Goal: Obtain resource: Download file/media

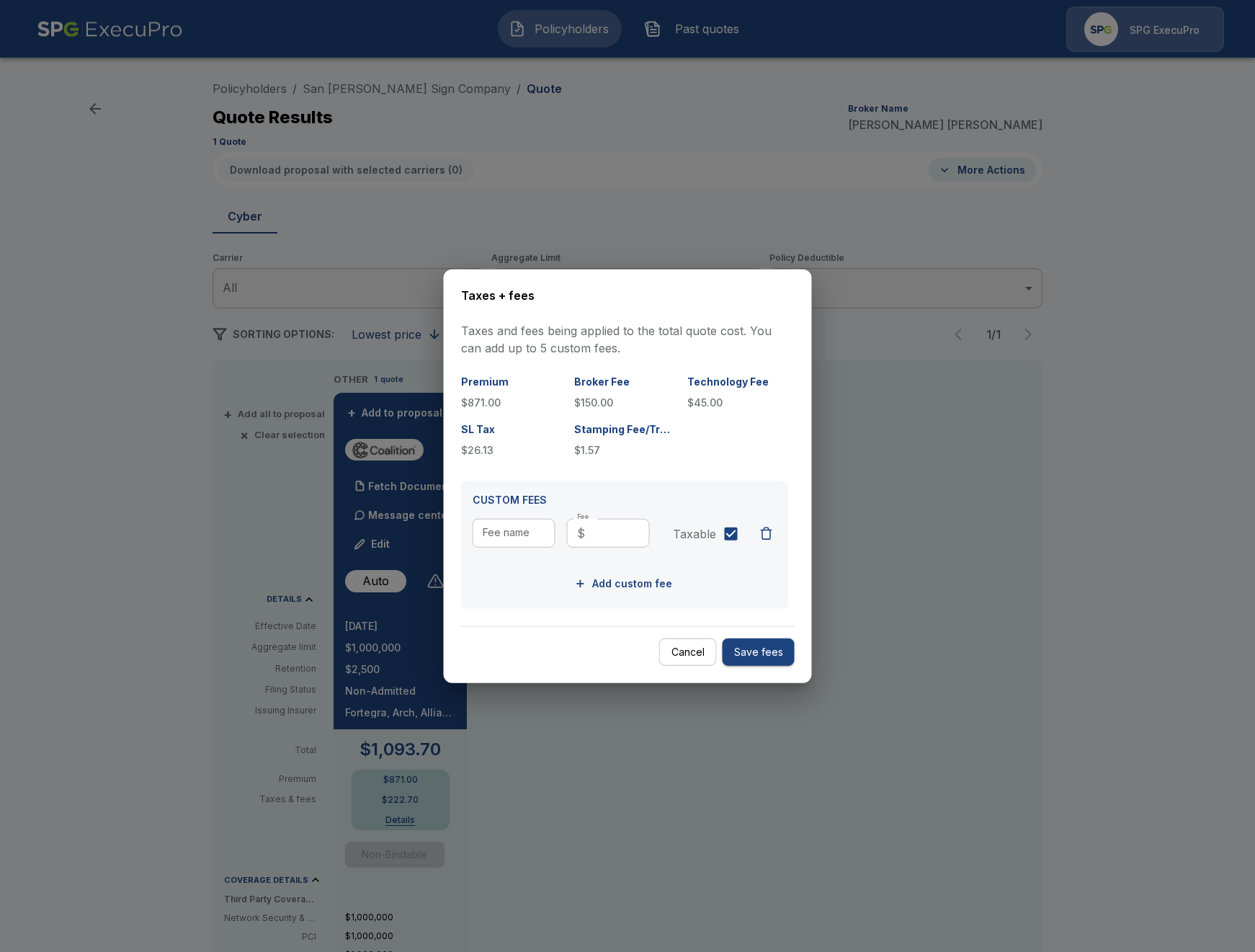
scroll to position [249, 0]
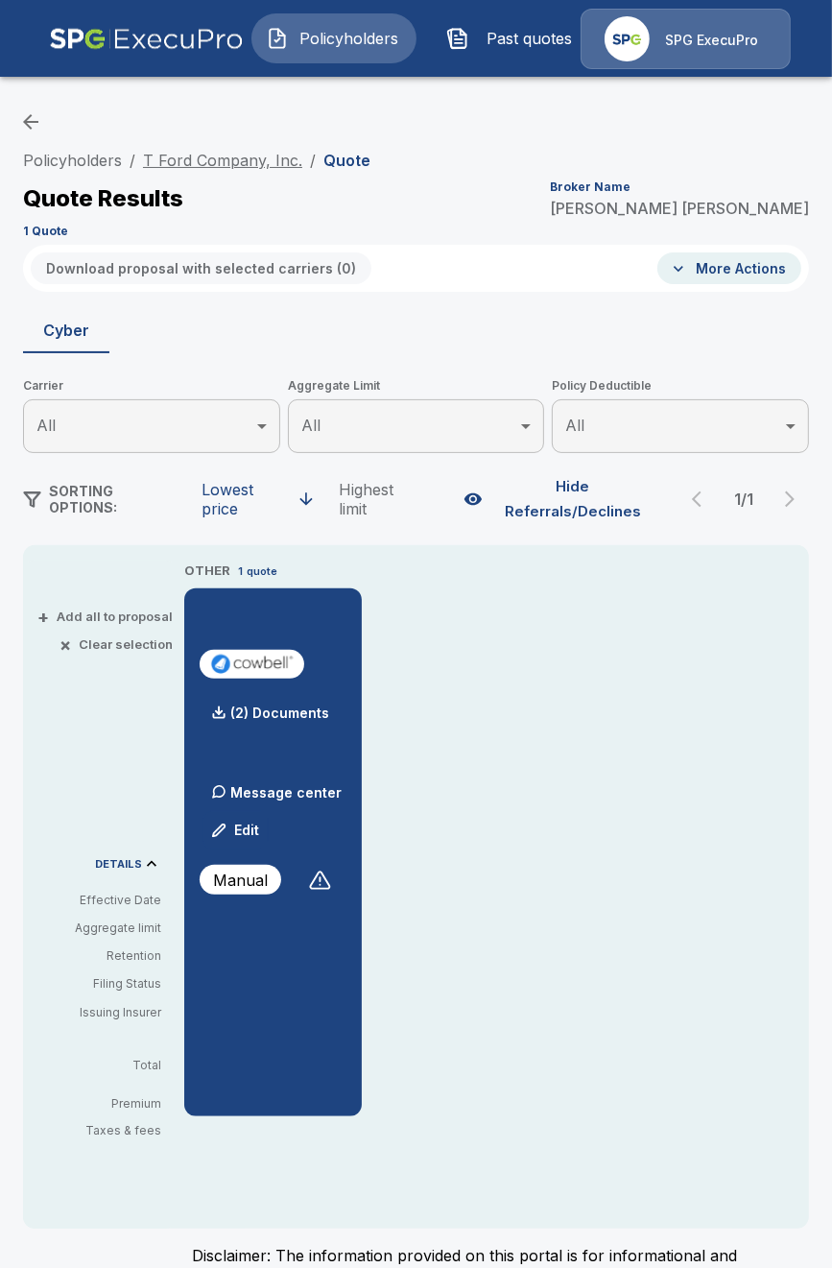
click at [192, 164] on link "T Ford Company, Inc." at bounding box center [222, 160] width 159 height 19
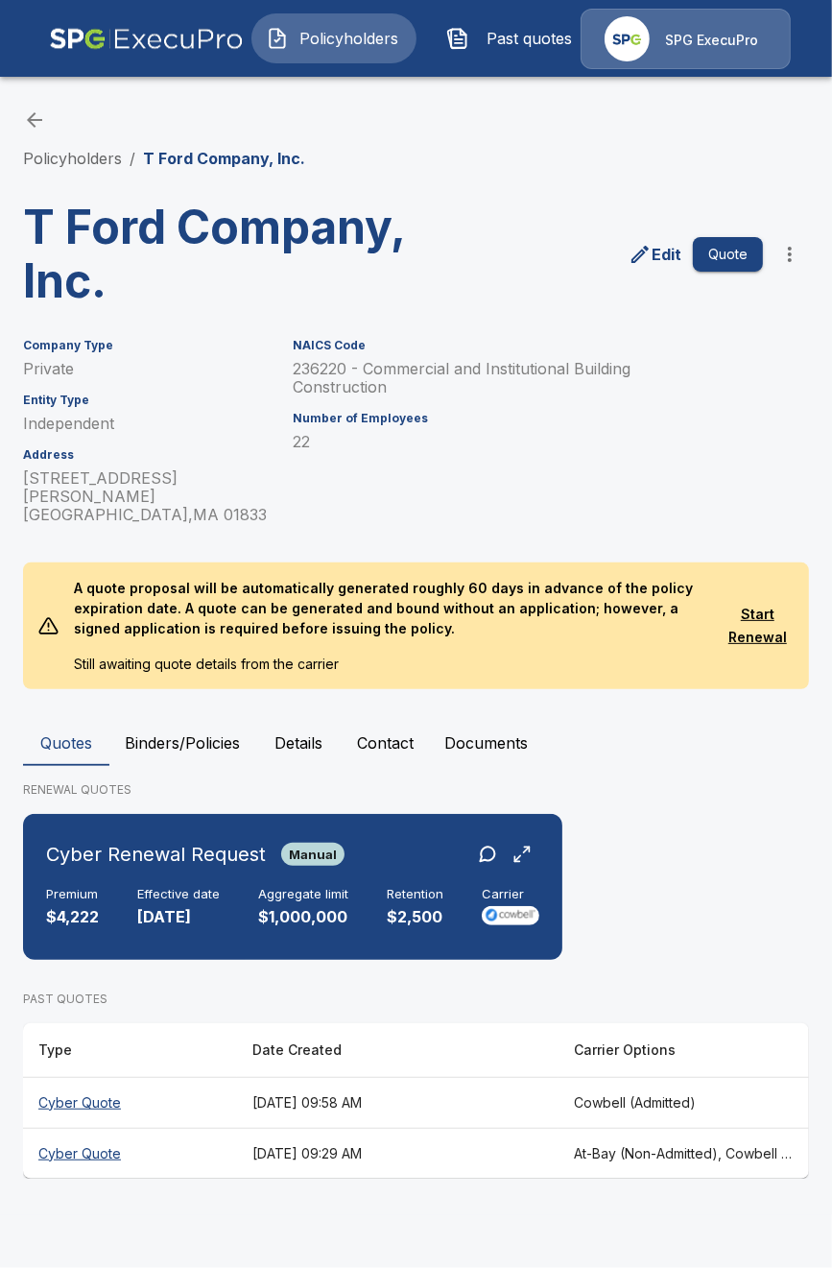
click at [305, 720] on button "Details" at bounding box center [298, 743] width 86 height 46
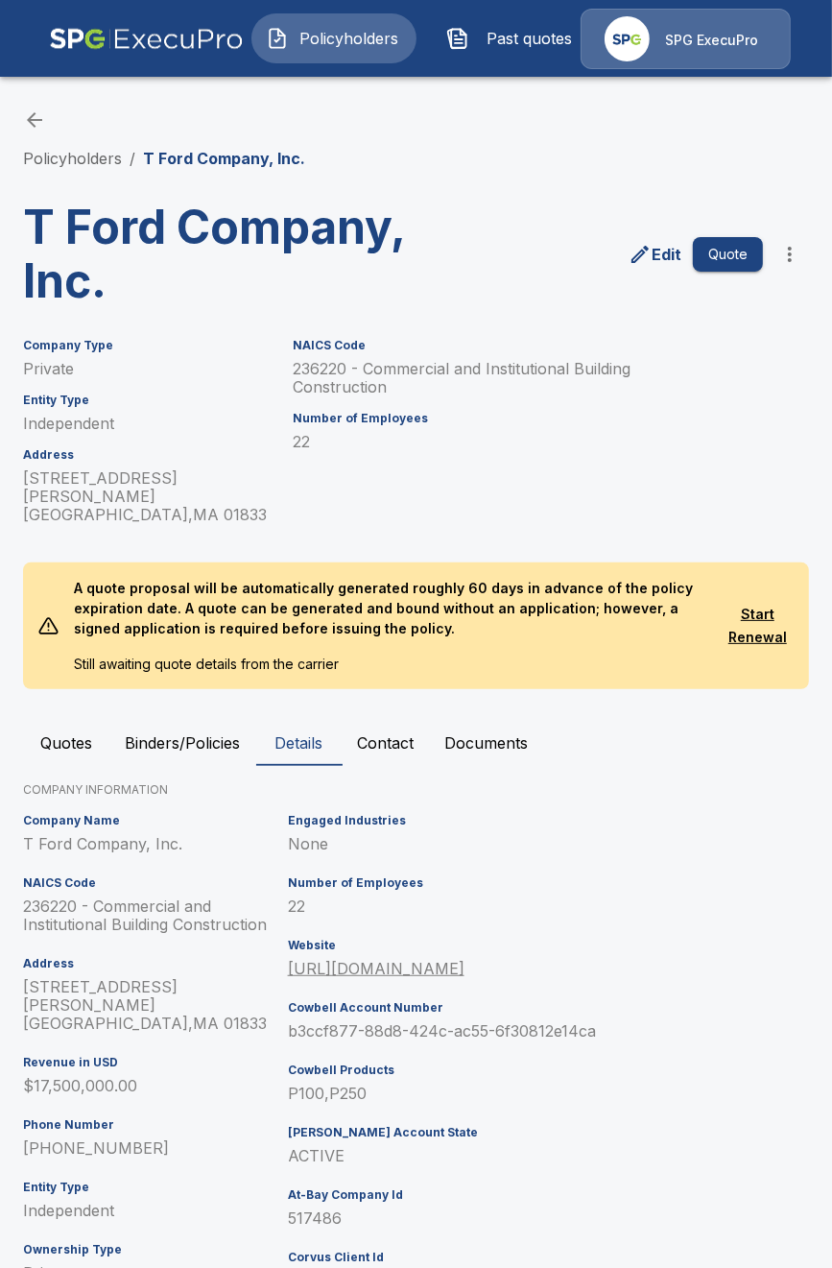
click at [297, 1022] on p "b3ccf877-88d8-424c-ac55-6f30812e14ca" at bounding box center [449, 1031] width 323 height 18
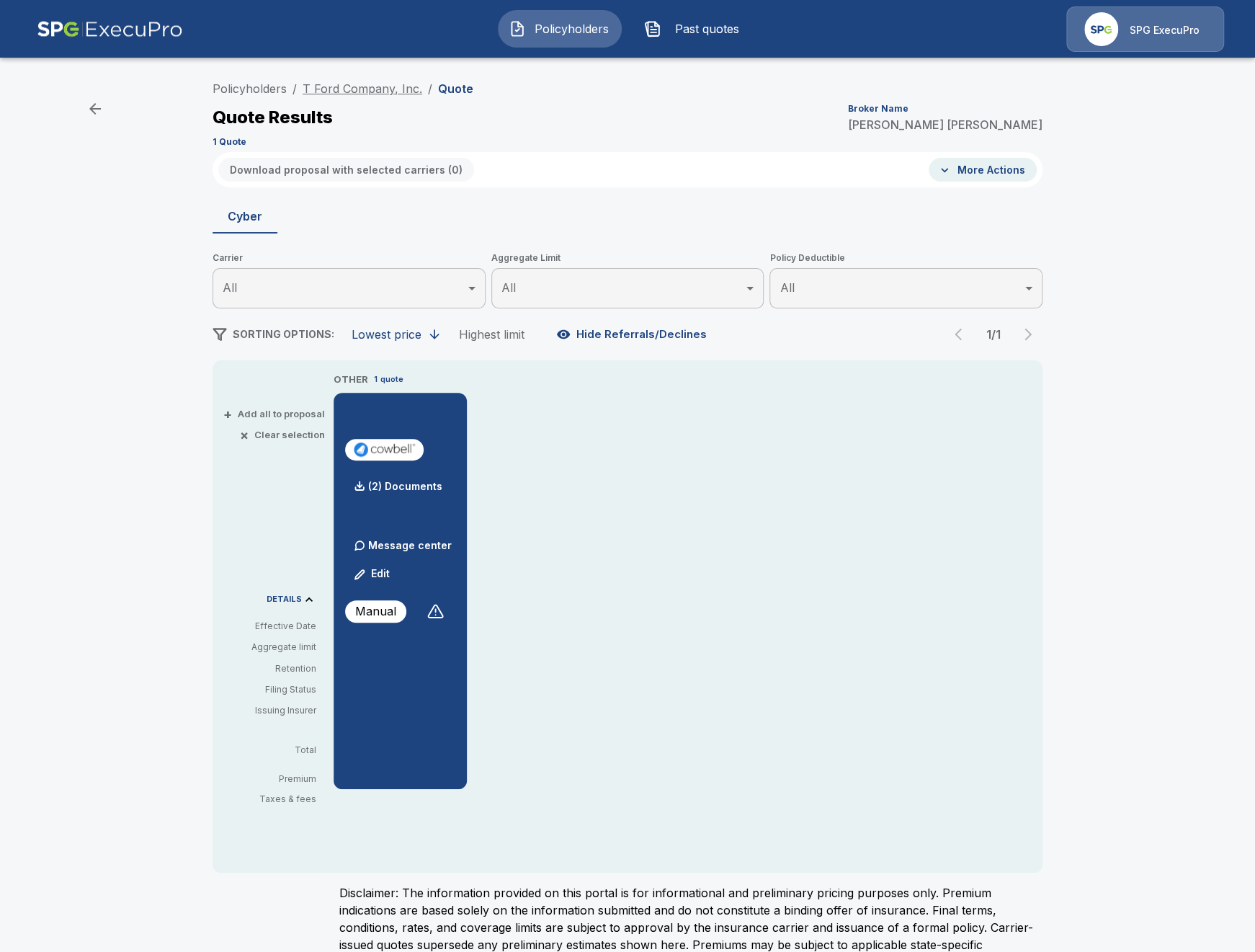
click at [363, 92] on link "T Ford Company, Inc." at bounding box center [362, 88] width 119 height 14
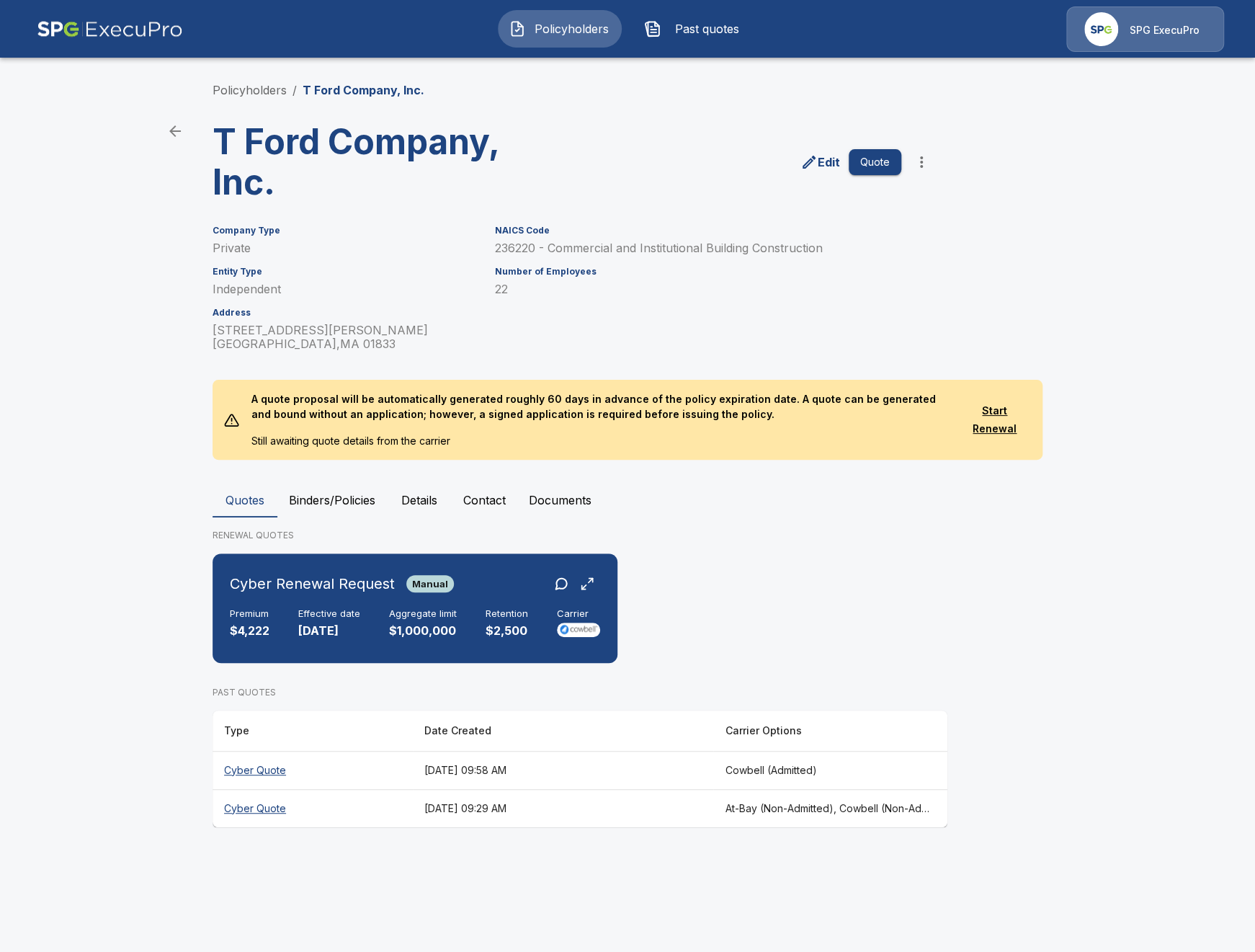
click at [413, 505] on button "Details" at bounding box center [419, 500] width 65 height 35
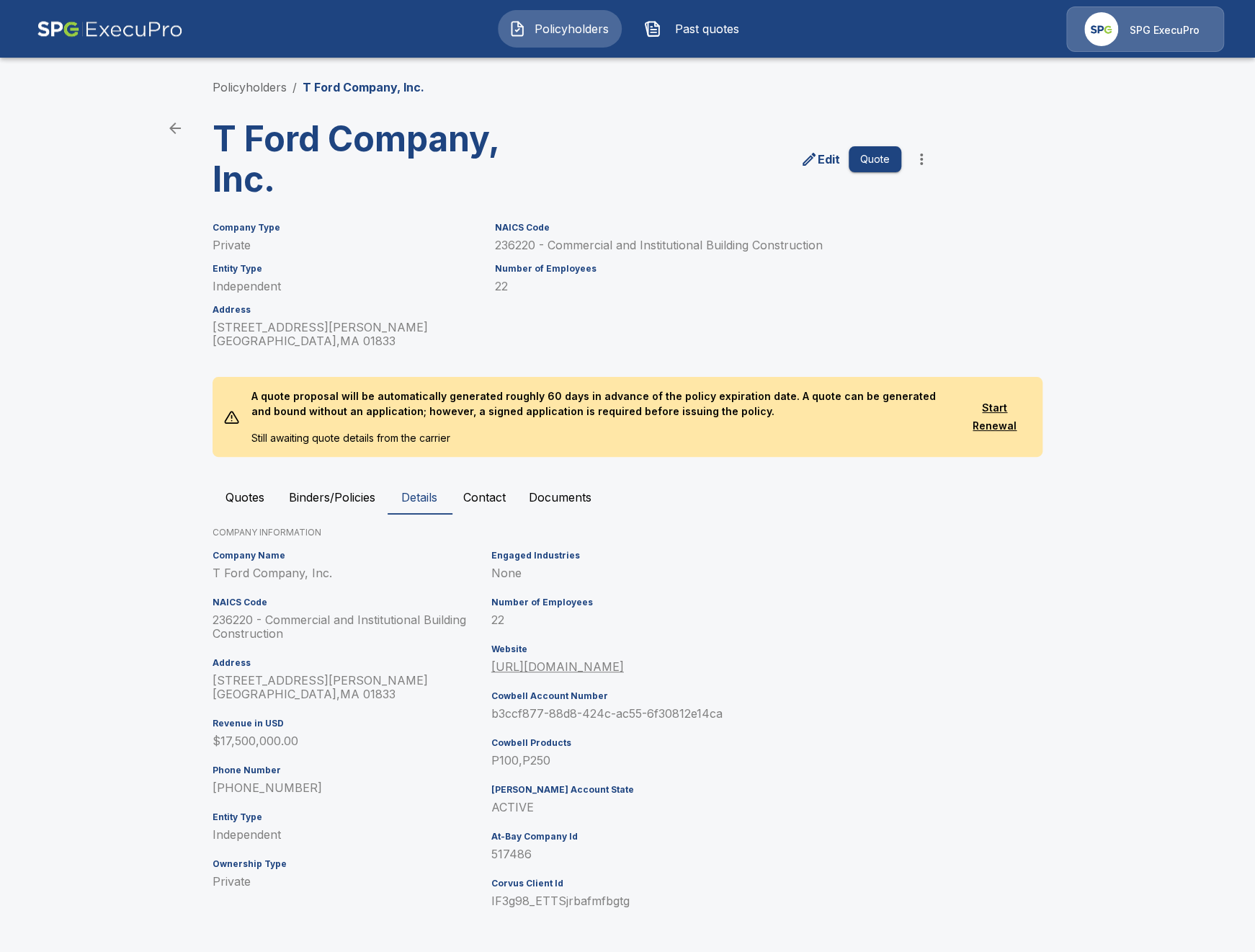
scroll to position [4, 0]
click at [143, 169] on main "Policyholders / T Ford Company, Inc. T Ford Company, Inc. Edit Quote Company Ty…" at bounding box center [628, 474] width 1255 height 955
click at [246, 489] on button "Quotes" at bounding box center [245, 496] width 65 height 35
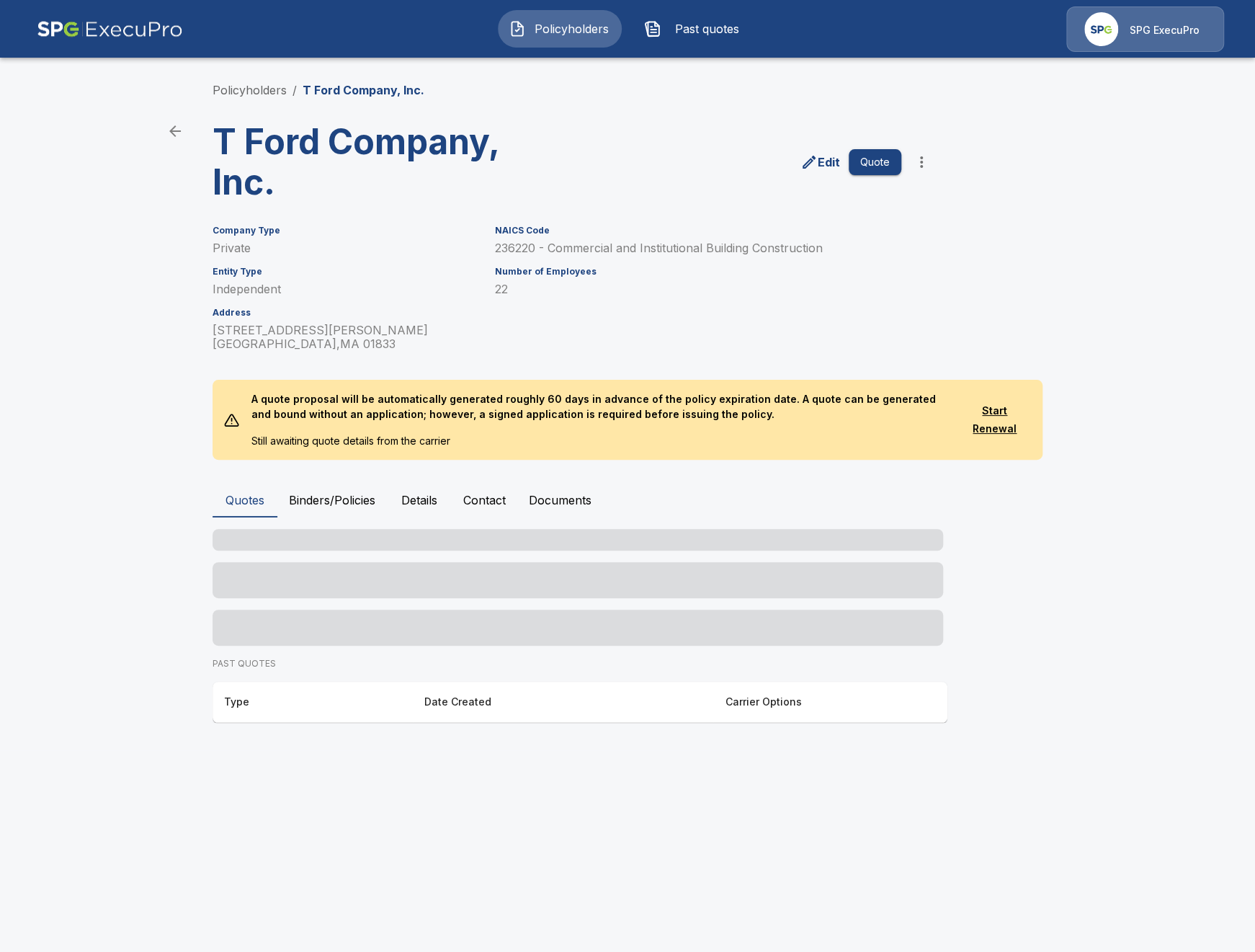
scroll to position [0, 0]
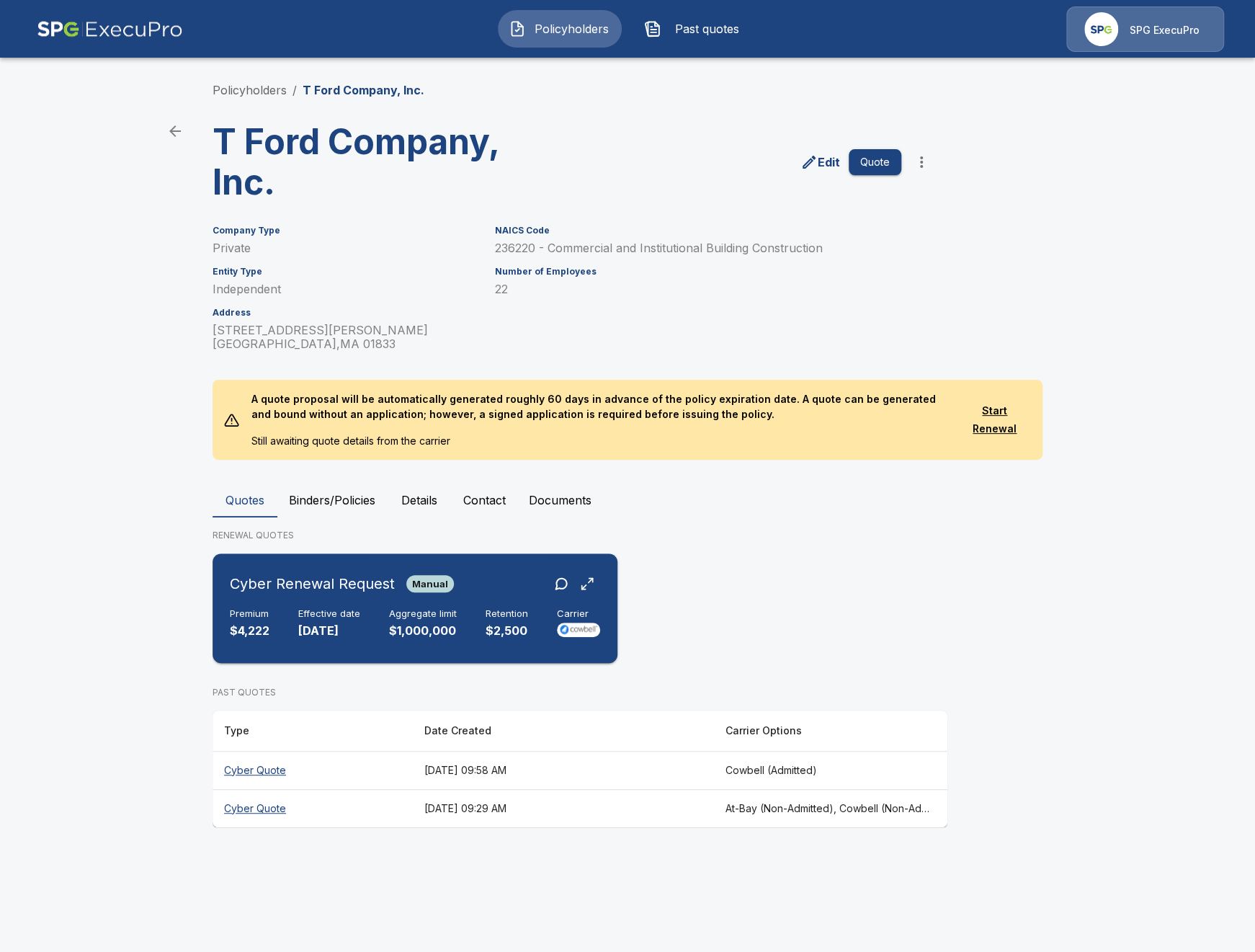
click at [304, 607] on div "Cyber Renewal Request Manual Premium $4,222 Effective date [DATE] Aggregate lim…" at bounding box center [415, 608] width 393 height 98
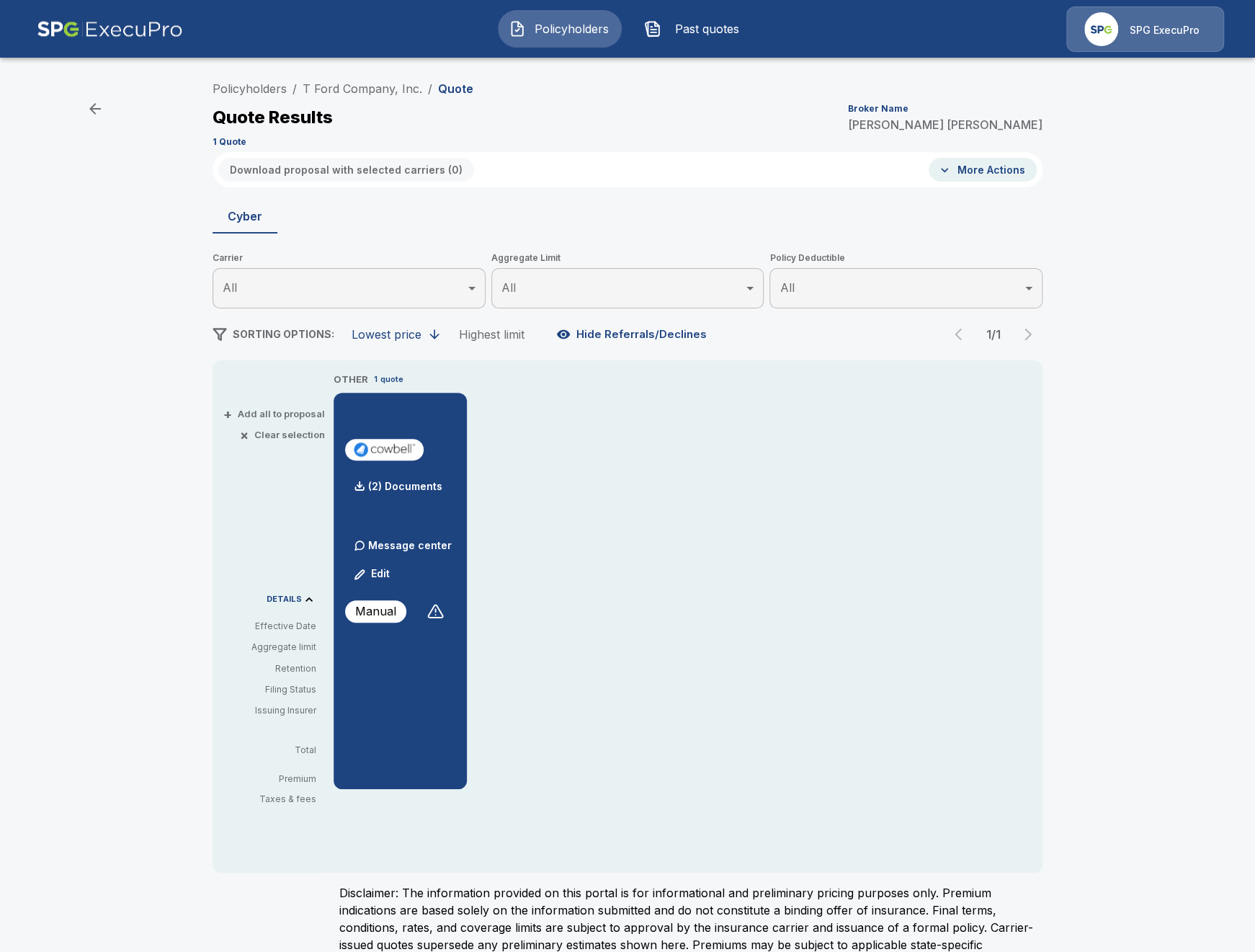
click at [678, 32] on span "Past quotes" at bounding box center [707, 29] width 80 height 17
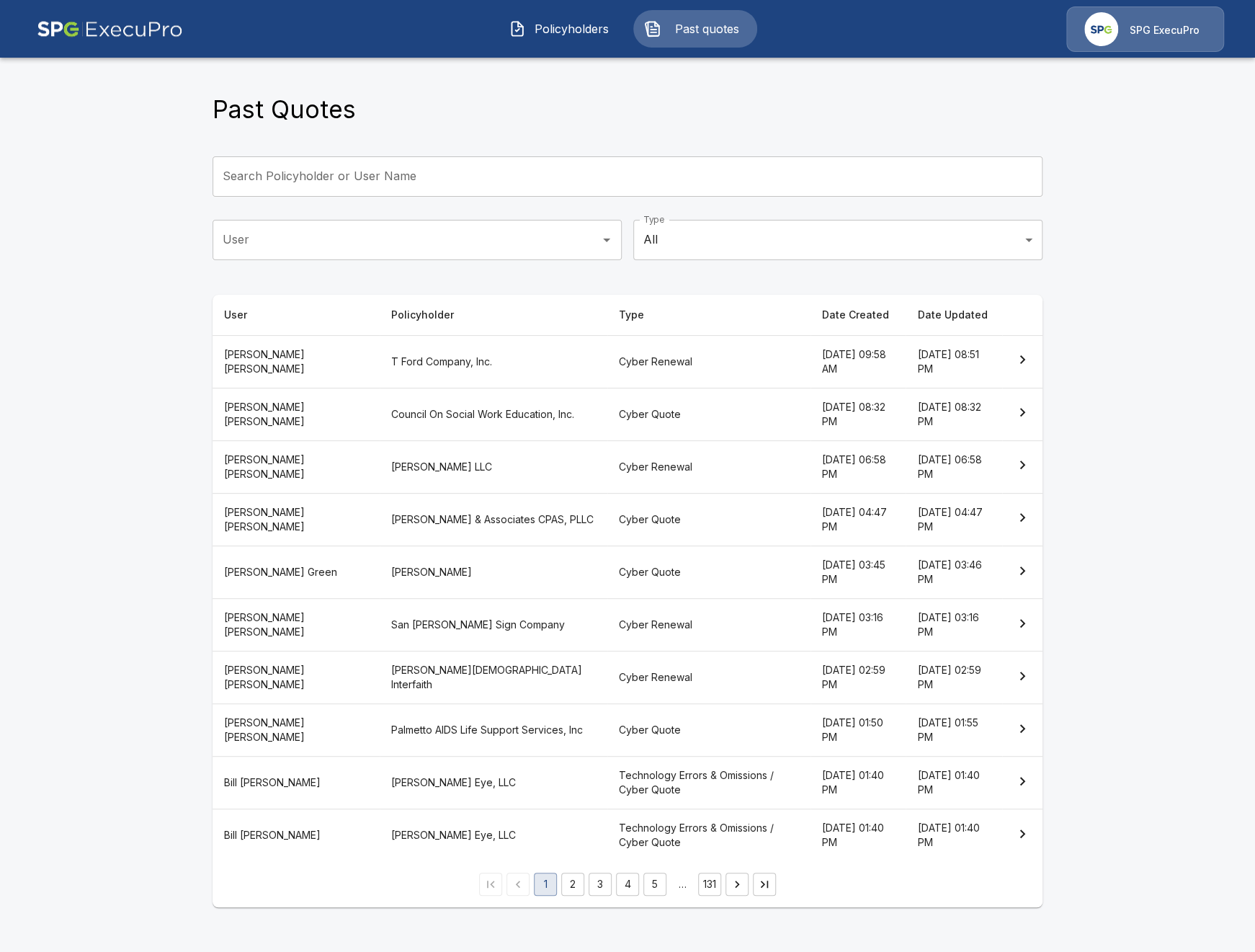
click at [525, 35] on img "button" at bounding box center [516, 29] width 17 height 17
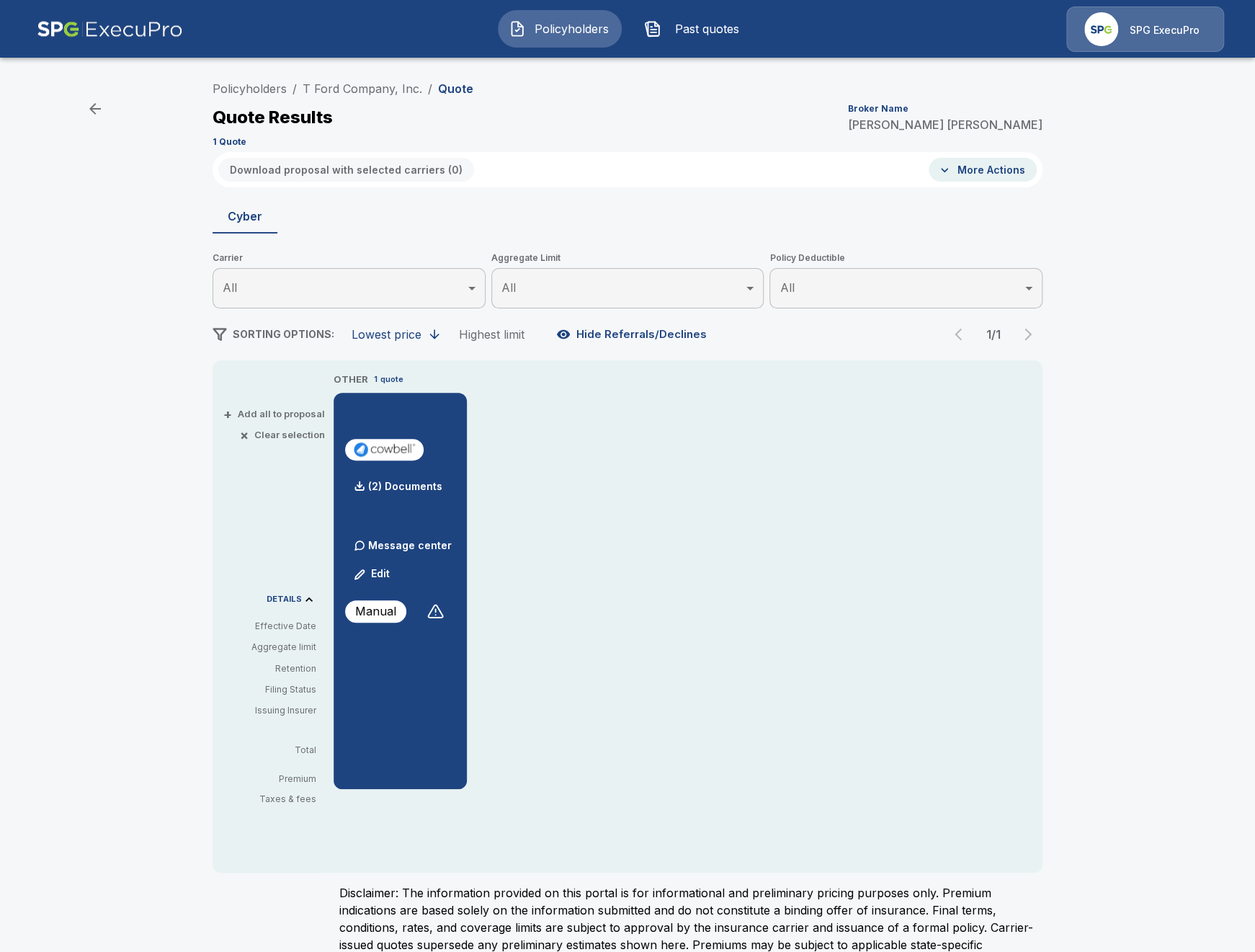
click at [157, 217] on div "Policyholders / T Ford Company, Inc. / Quote Quote Results Broker Name [PERSON_…" at bounding box center [628, 536] width 1255 height 936
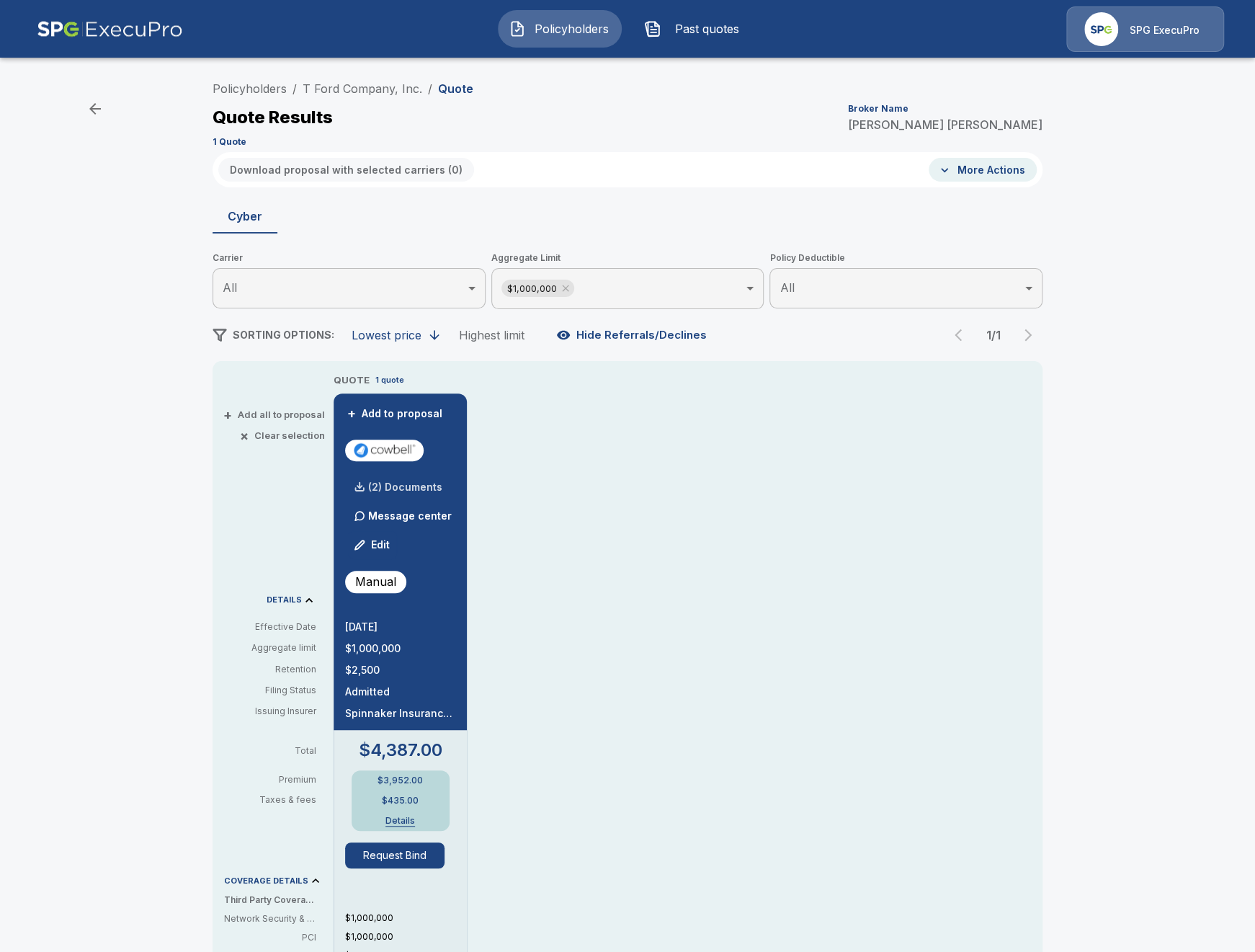
click at [405, 483] on p "(2) Documents" at bounding box center [405, 487] width 74 height 10
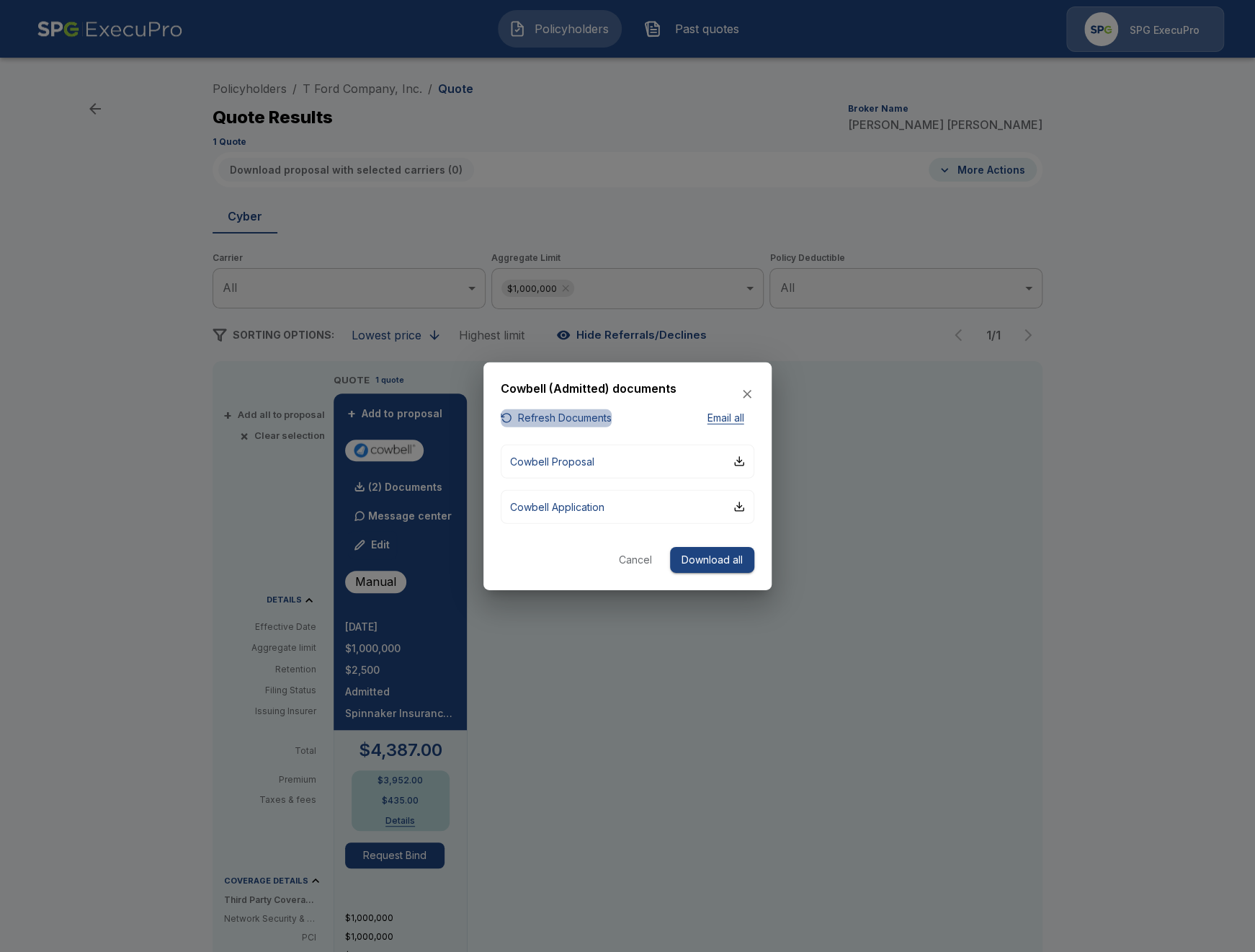
click at [582, 420] on button "Refresh Documents" at bounding box center [556, 418] width 111 height 18
click at [593, 510] on p "Cowbell Application" at bounding box center [557, 506] width 95 height 15
click at [688, 745] on div at bounding box center [628, 476] width 1255 height 952
